Goal: Information Seeking & Learning: Learn about a topic

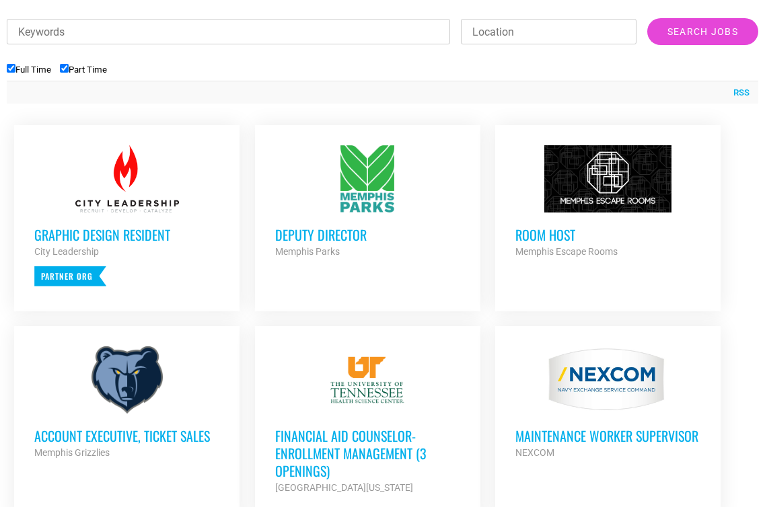
scroll to position [508, 0]
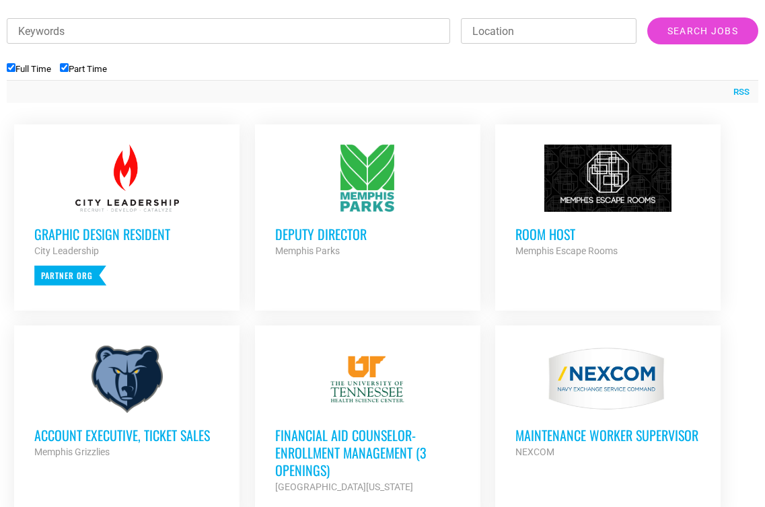
click at [66, 63] on input "Part Time" at bounding box center [64, 67] width 9 height 9
checkbox input "false"
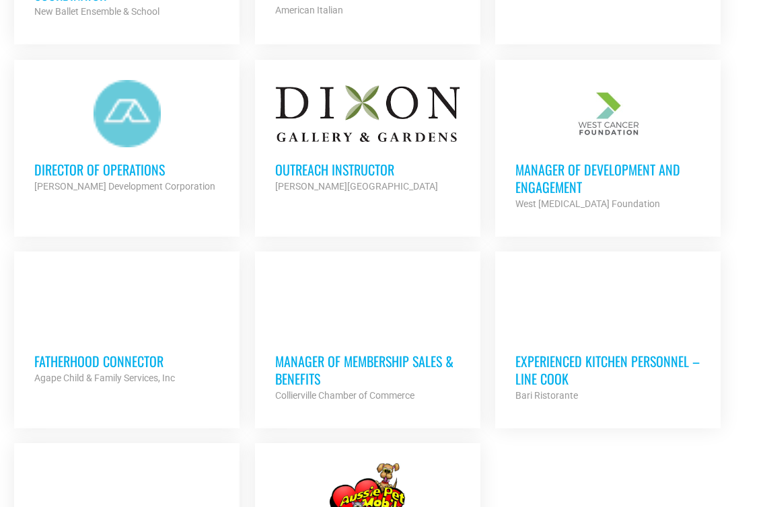
scroll to position [1293, 0]
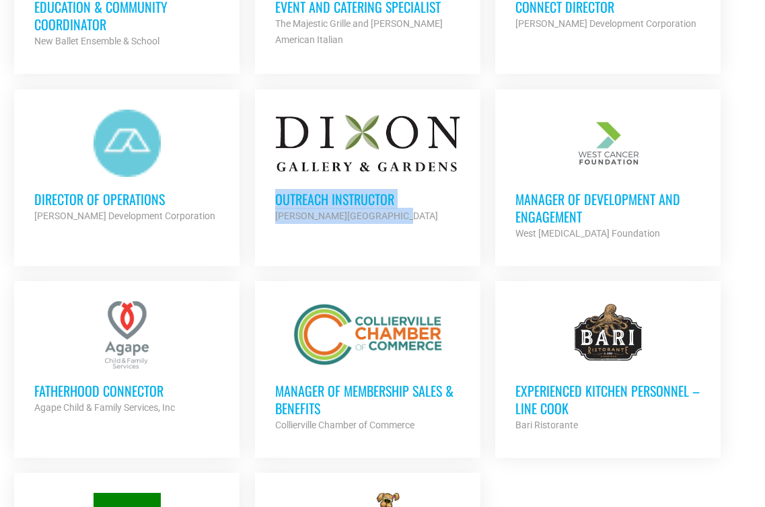
click at [434, 89] on link "Outreach Instructor Dixon Gallery and Gardens Partner Org Full Time" at bounding box center [367, 166] width 225 height 155
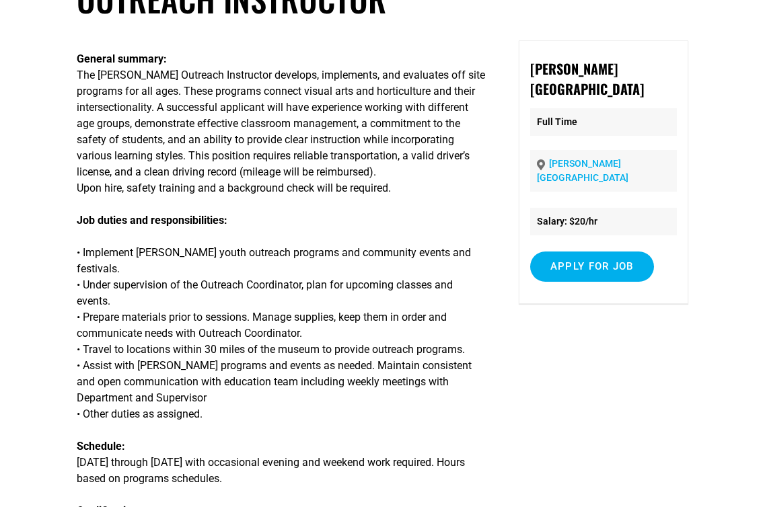
scroll to position [87, 0]
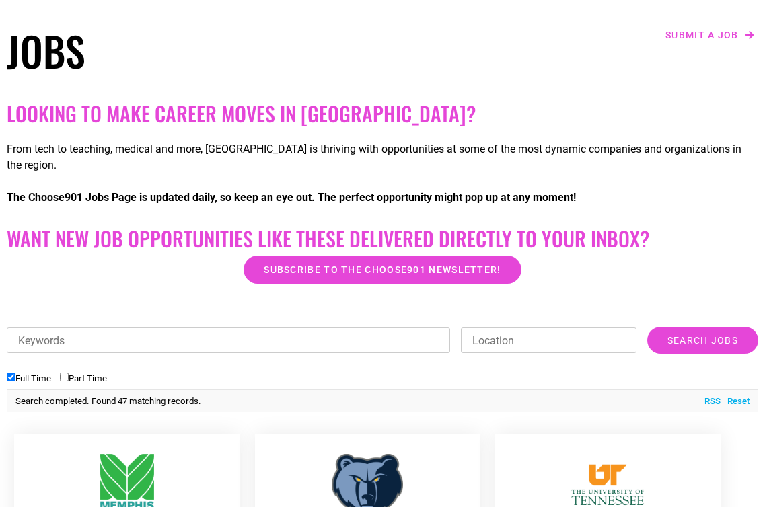
scroll to position [185, 0]
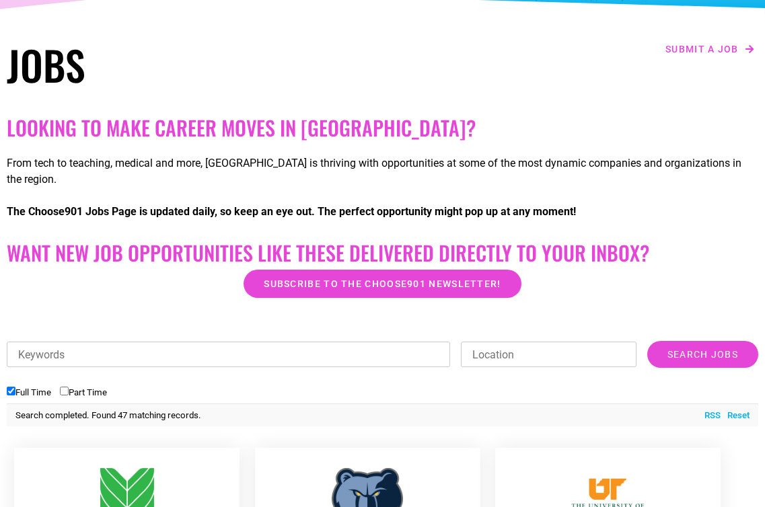
click at [69, 387] on input "Part Time" at bounding box center [64, 391] width 9 height 9
checkbox input "true"
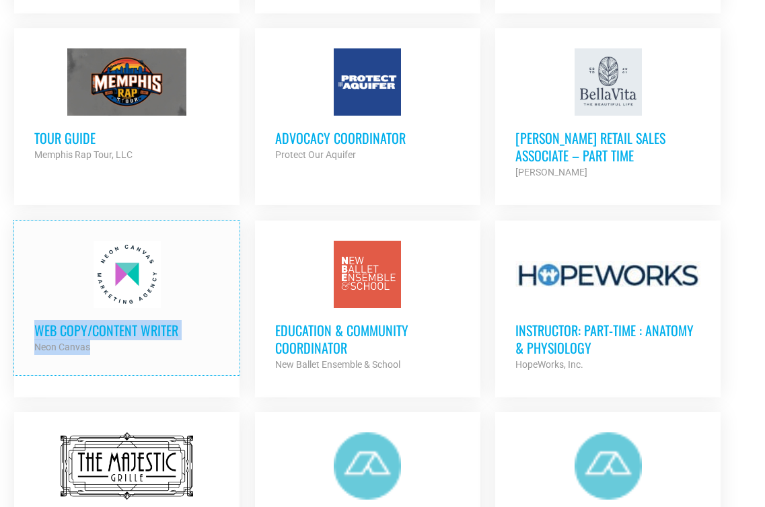
scroll to position [1190, 0]
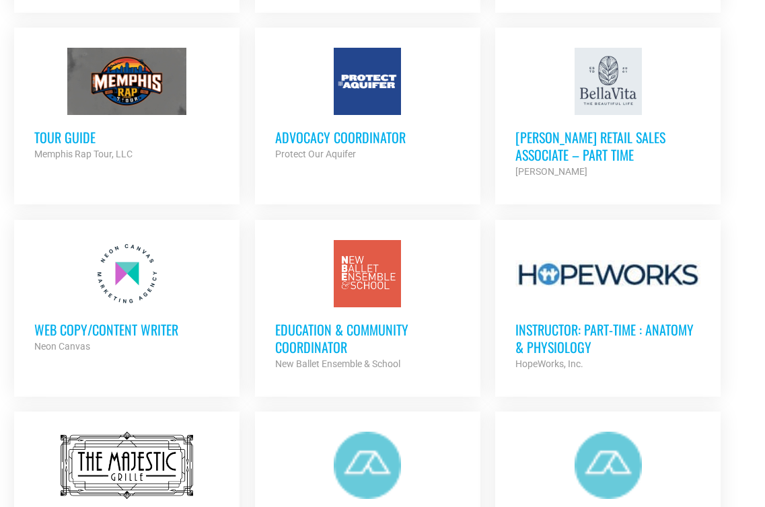
click at [494, 204] on ul "Graphic Design Resident City Leadership Partner Org Part Time Deputy Director M…" at bounding box center [382, 102] width 751 height 1335
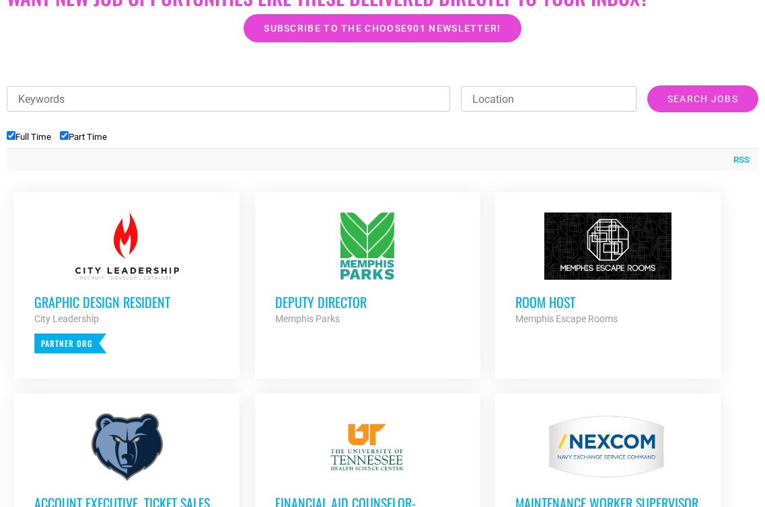
scroll to position [441, 0]
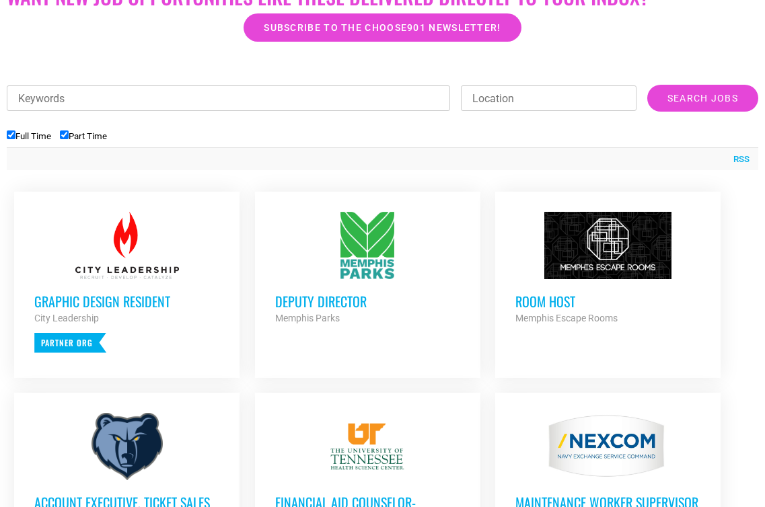
click at [154, 293] on h3 "Graphic Design Resident" at bounding box center [126, 301] width 185 height 17
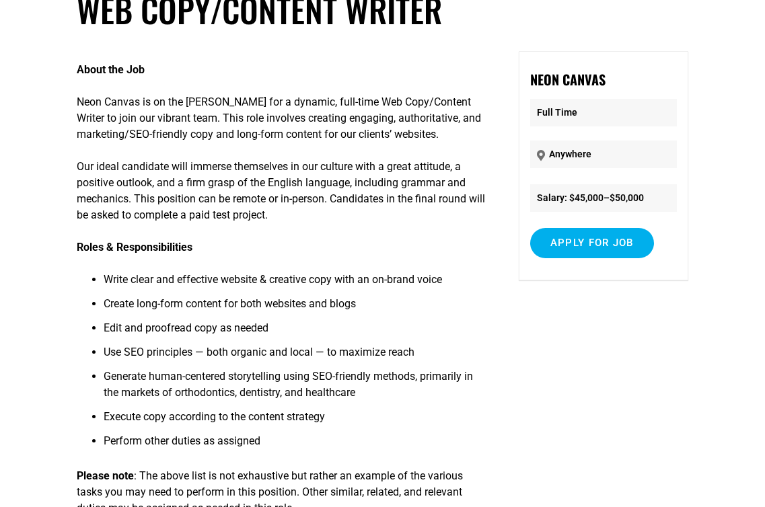
scroll to position [99, 0]
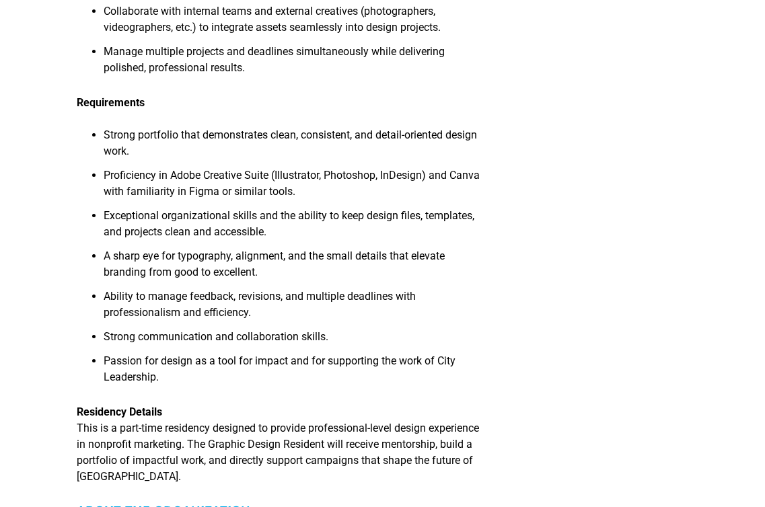
scroll to position [514, 0]
